Goal: Task Accomplishment & Management: Use online tool/utility

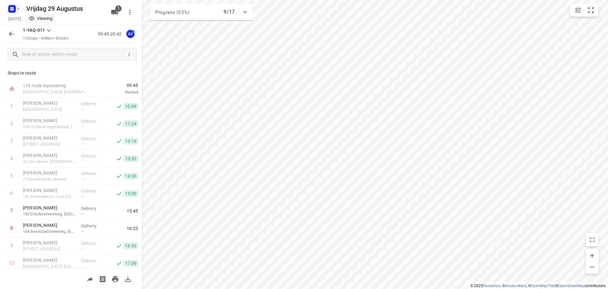
click at [10, 10] on icon "button" at bounding box center [11, 10] width 2 height 2
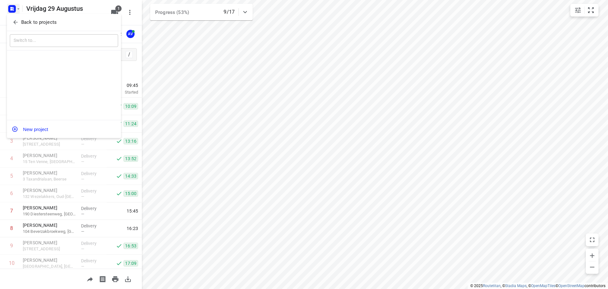
click at [14, 23] on icon "button" at bounding box center [15, 22] width 4 height 4
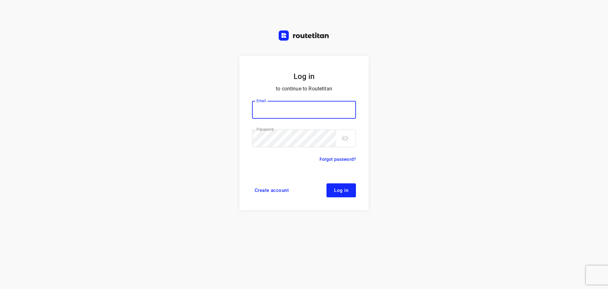
type input "[PERSON_NAME][EMAIL_ADDRESS][DOMAIN_NAME]"
click at [350, 190] on button "Log in" at bounding box center [341, 190] width 29 height 14
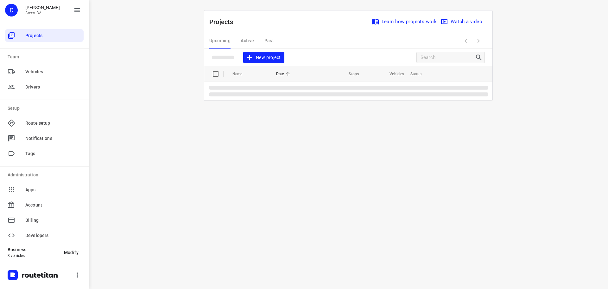
click at [127, 71] on div "i © 2025 Routetitan , © Stadia Maps , © OpenMapTiles © OpenStreetMap contributo…" at bounding box center [349, 144] width 520 height 289
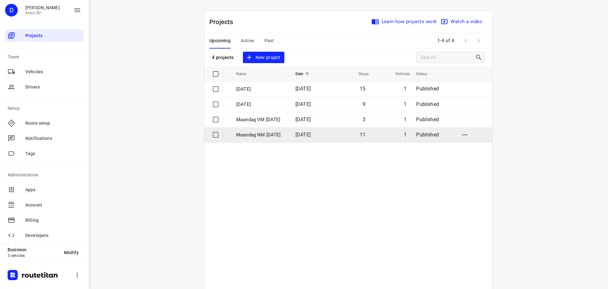
click at [260, 134] on p "Maandag NM 1 September" at bounding box center [261, 134] width 50 height 7
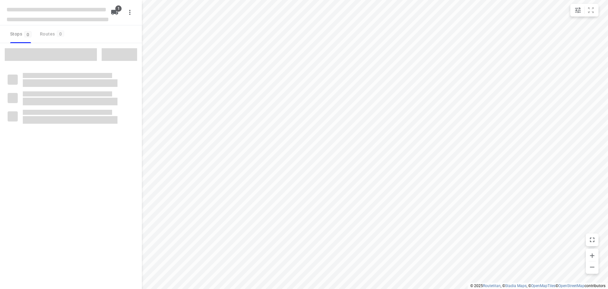
type input "distance"
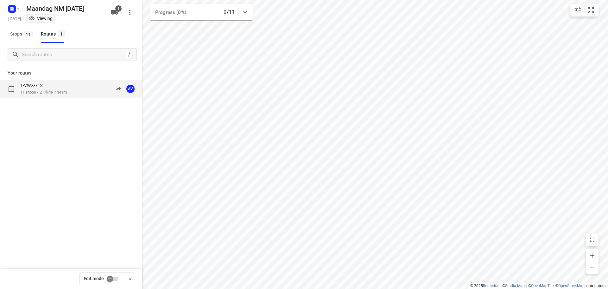
click at [38, 86] on p "1-VWX-712" at bounding box center [33, 85] width 26 height 6
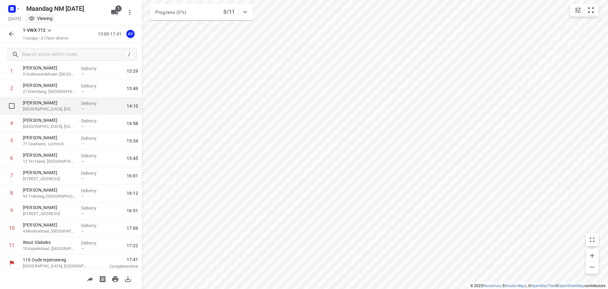
scroll to position [38, 0]
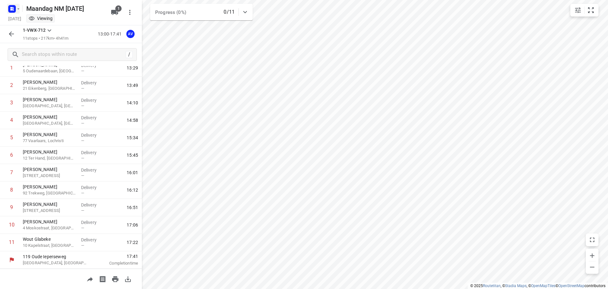
click at [12, 9] on icon "button" at bounding box center [13, 10] width 2 height 2
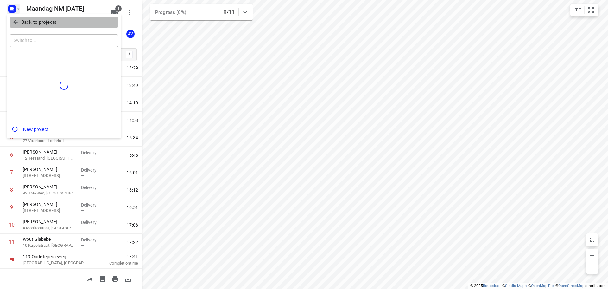
click at [16, 21] on icon "button" at bounding box center [15, 22] width 6 height 6
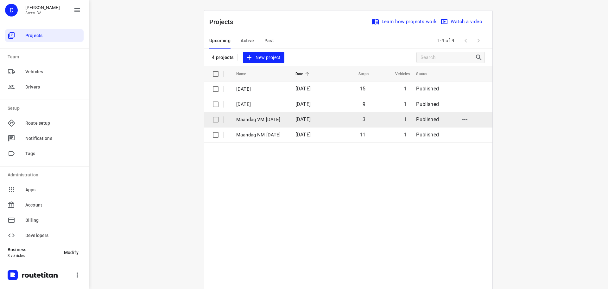
click at [261, 119] on p "Maandag VM 1 September" at bounding box center [261, 119] width 50 height 7
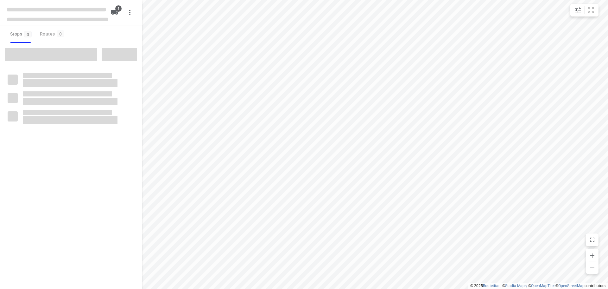
type input "distance"
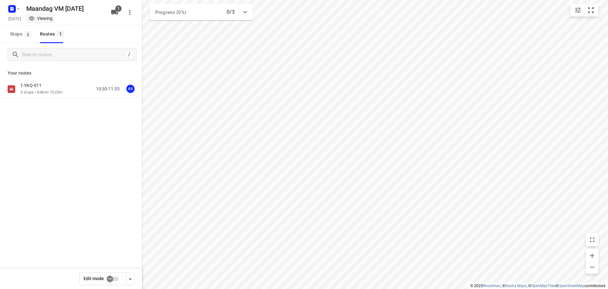
click at [50, 86] on div "1-YAQ-011" at bounding box center [41, 85] width 42 height 7
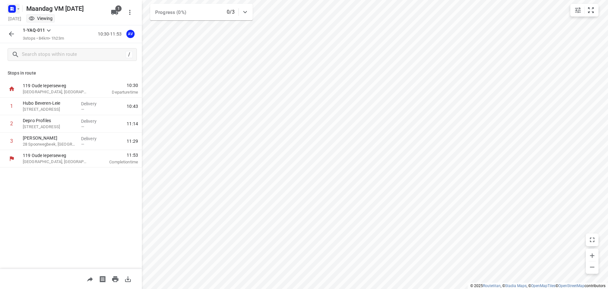
click at [12, 6] on rect "button" at bounding box center [12, 9] width 8 height 8
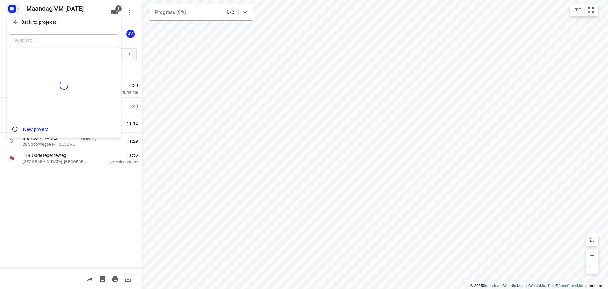
click at [17, 22] on icon "button" at bounding box center [15, 22] width 4 height 4
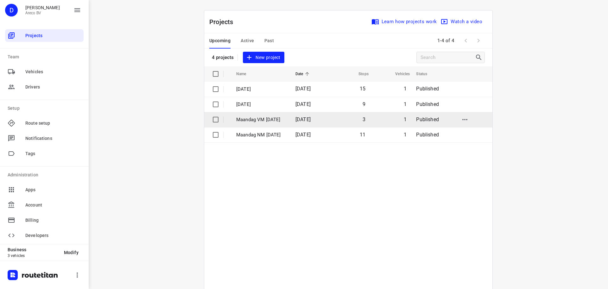
click at [255, 120] on p "Maandag VM 1 September" at bounding box center [261, 119] width 50 height 7
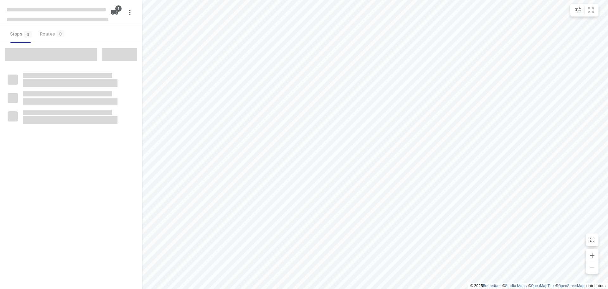
type input "distance"
